Goal: Find specific page/section: Find specific page/section

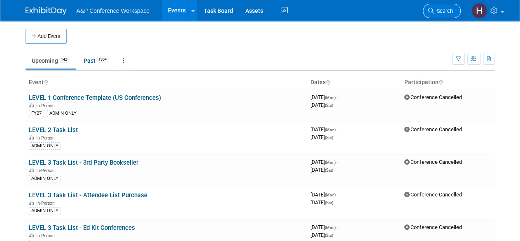
click at [446, 11] on span "Search" at bounding box center [443, 11] width 19 height 6
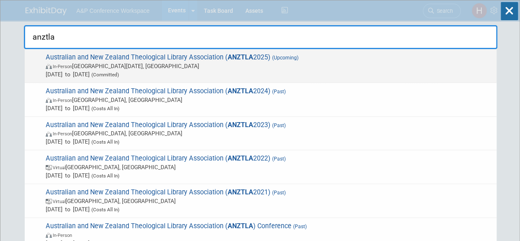
type input "anztla"
click at [398, 59] on span "Australian and New Zealand Theological Library Association ( ANZTLA 2025) (Upco…" at bounding box center [267, 65] width 449 height 25
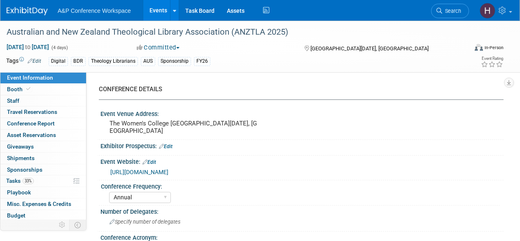
select select "Annual"
select select "Level 3"
select select "Sponsorship"
select select "Libraries"
select select "Bloomsbury Digital Resources"
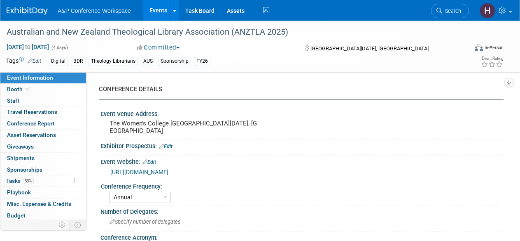
select select "Hannah Siegel"
select select "Michelle Kelly"
select select "Sophia Hettler"
select select "BDR Product Awareness and Trial Generation​"
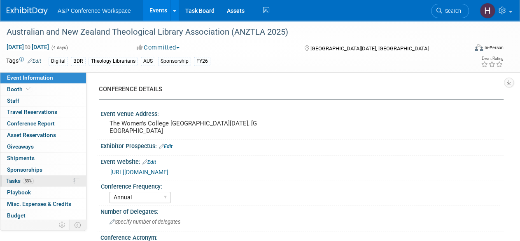
click at [54, 182] on link "33% Tasks 33%" at bounding box center [43, 180] width 86 height 11
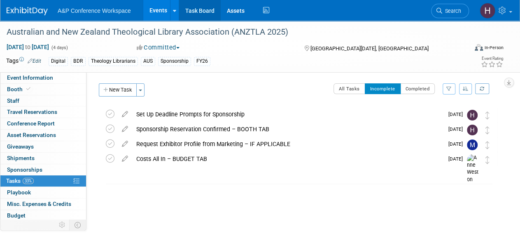
click at [186, 13] on link "Task Board" at bounding box center [200, 10] width 42 height 21
